Goal: Task Accomplishment & Management: Use online tool/utility

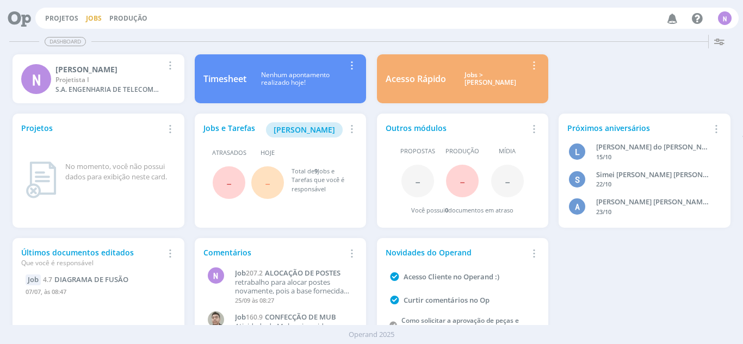
click at [101, 22] on button "Jobs" at bounding box center [94, 18] width 22 height 9
click at [97, 21] on link "Jobs" at bounding box center [94, 18] width 16 height 9
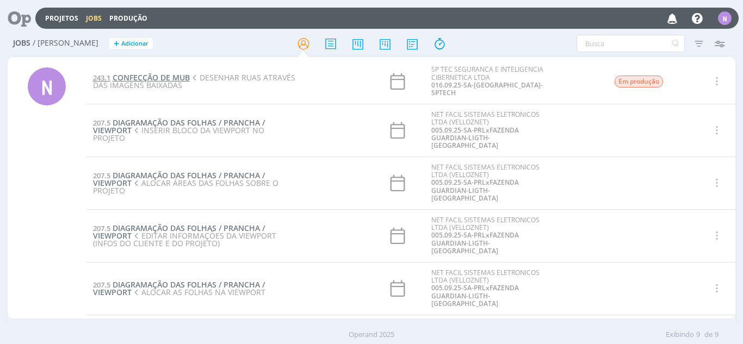
click at [162, 72] on span "CONFECÇÃO DE MUB" at bounding box center [151, 77] width 77 height 10
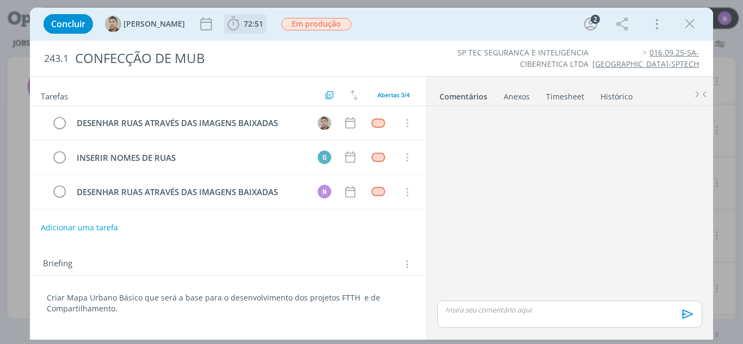
click at [225, 29] on icon "dialog" at bounding box center [233, 24] width 16 height 16
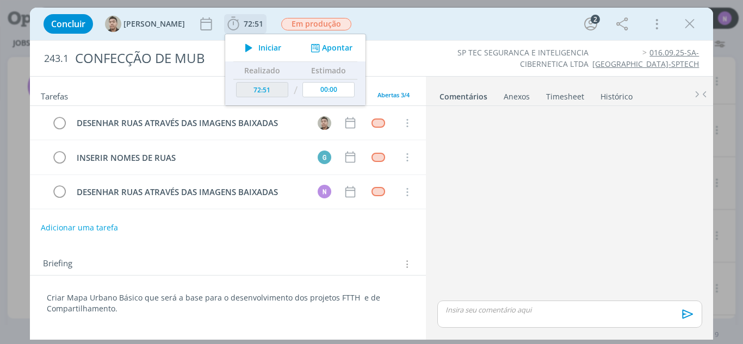
click at [258, 45] on span "Iniciar" at bounding box center [269, 48] width 23 height 8
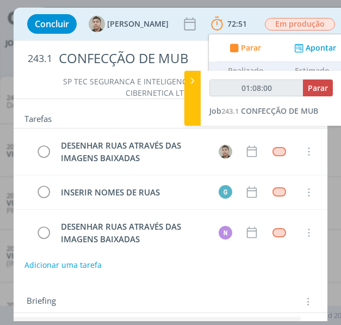
type input "01:09:00"
